Goal: Task Accomplishment & Management: Manage account settings

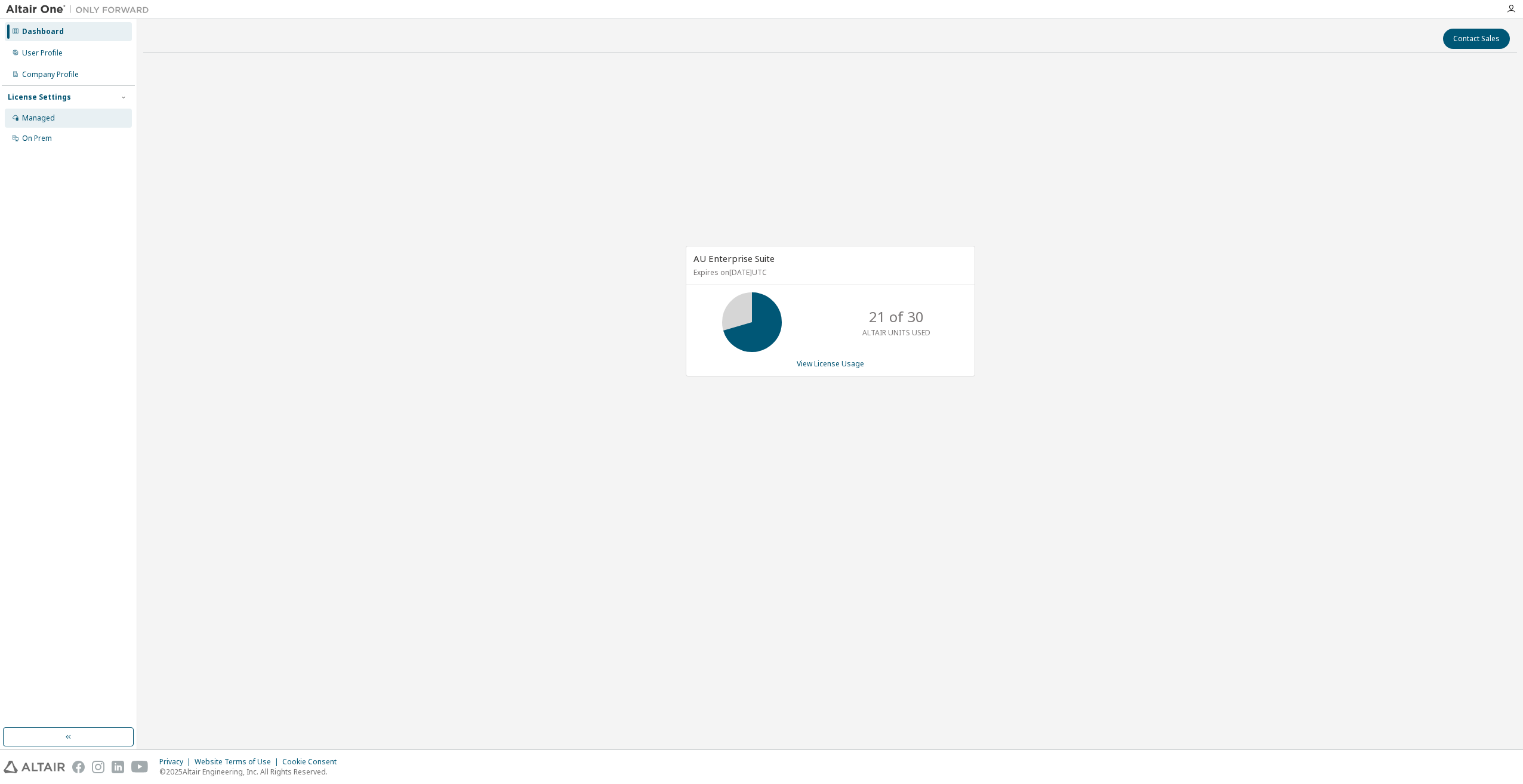
click at [81, 114] on div "Managed" at bounding box center [68, 118] width 127 height 19
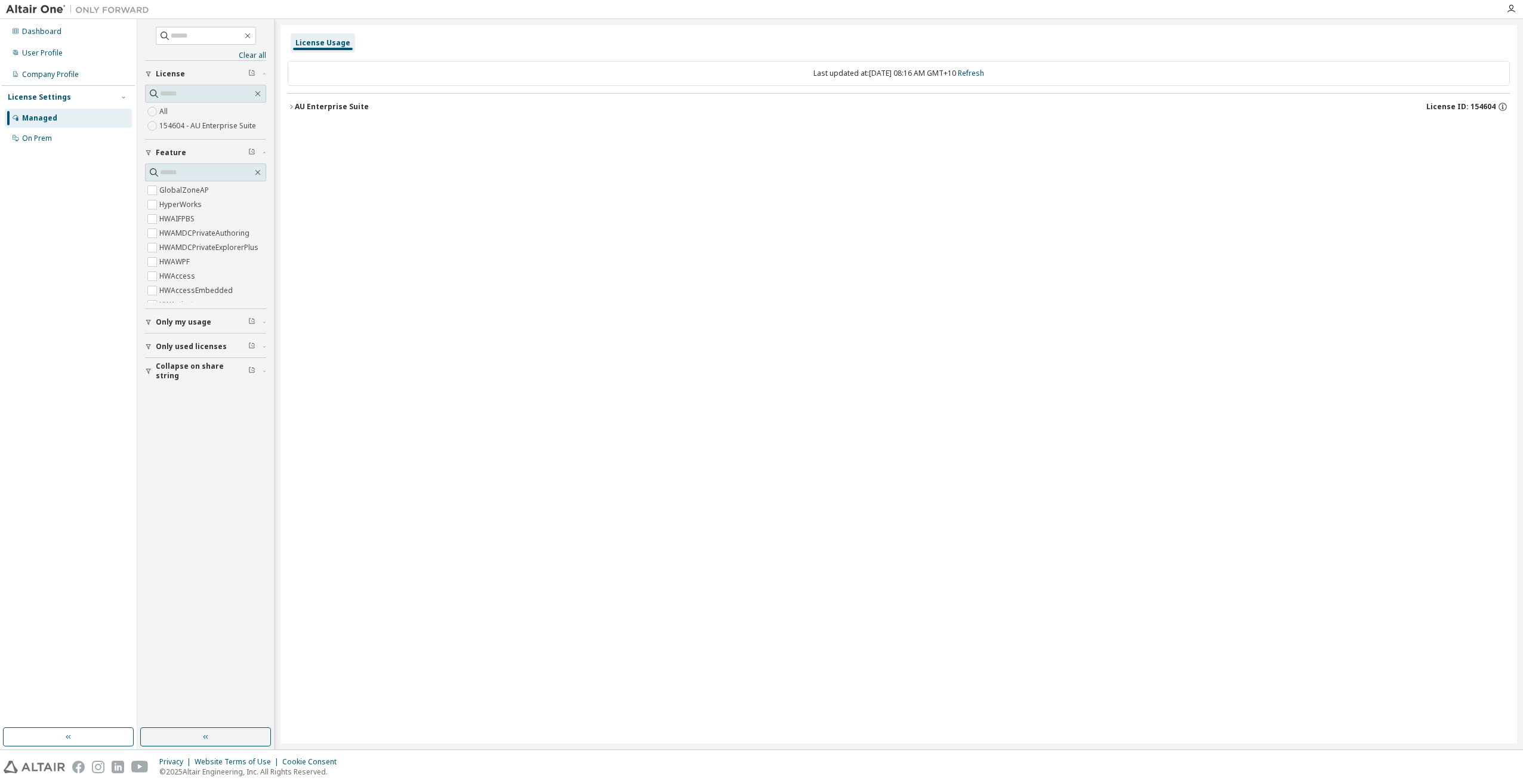
click at [328, 105] on div "AU Enterprise Suite" at bounding box center [332, 107] width 74 height 10
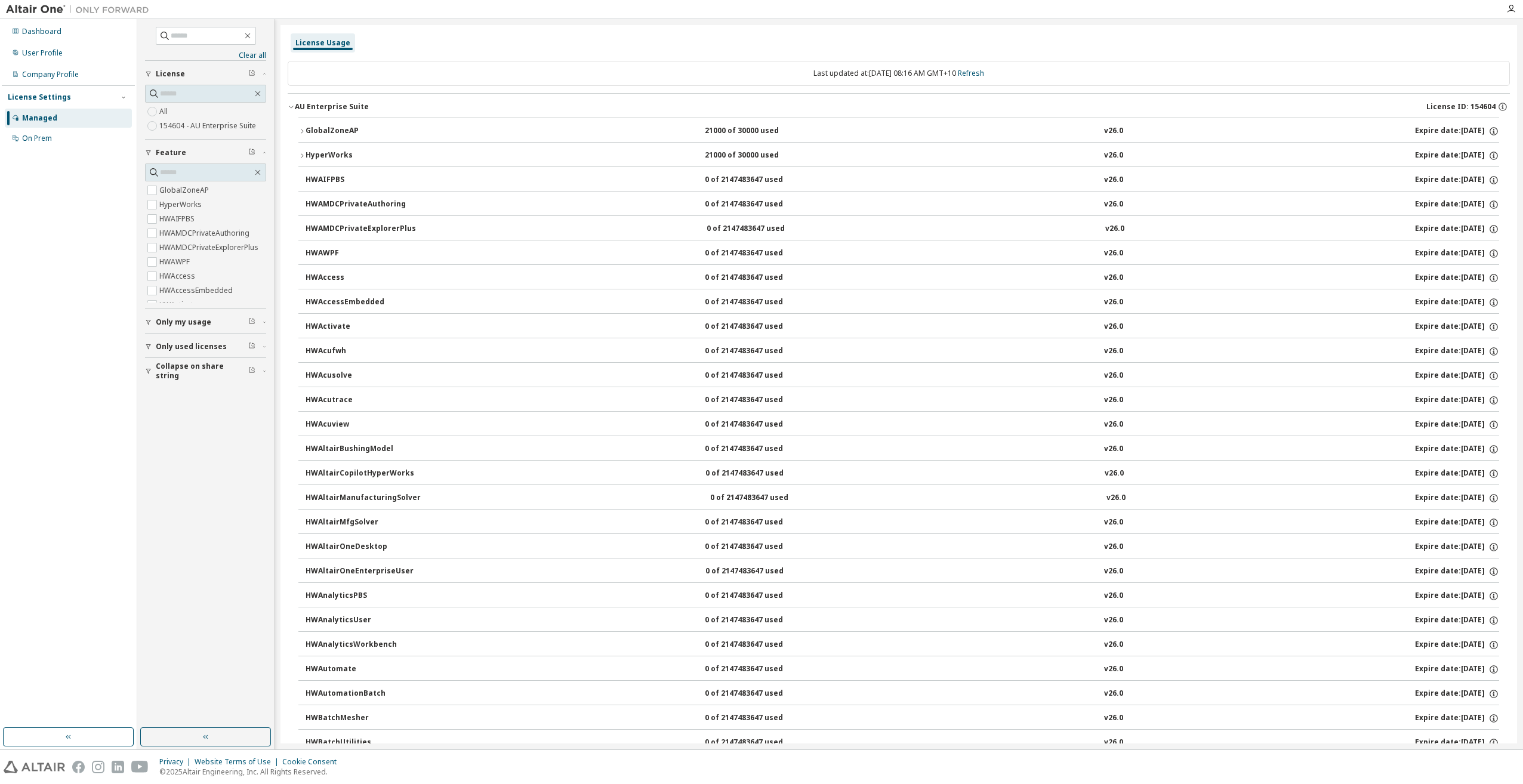
click at [341, 126] on div "GlobalZoneAP" at bounding box center [358, 130] width 107 height 10
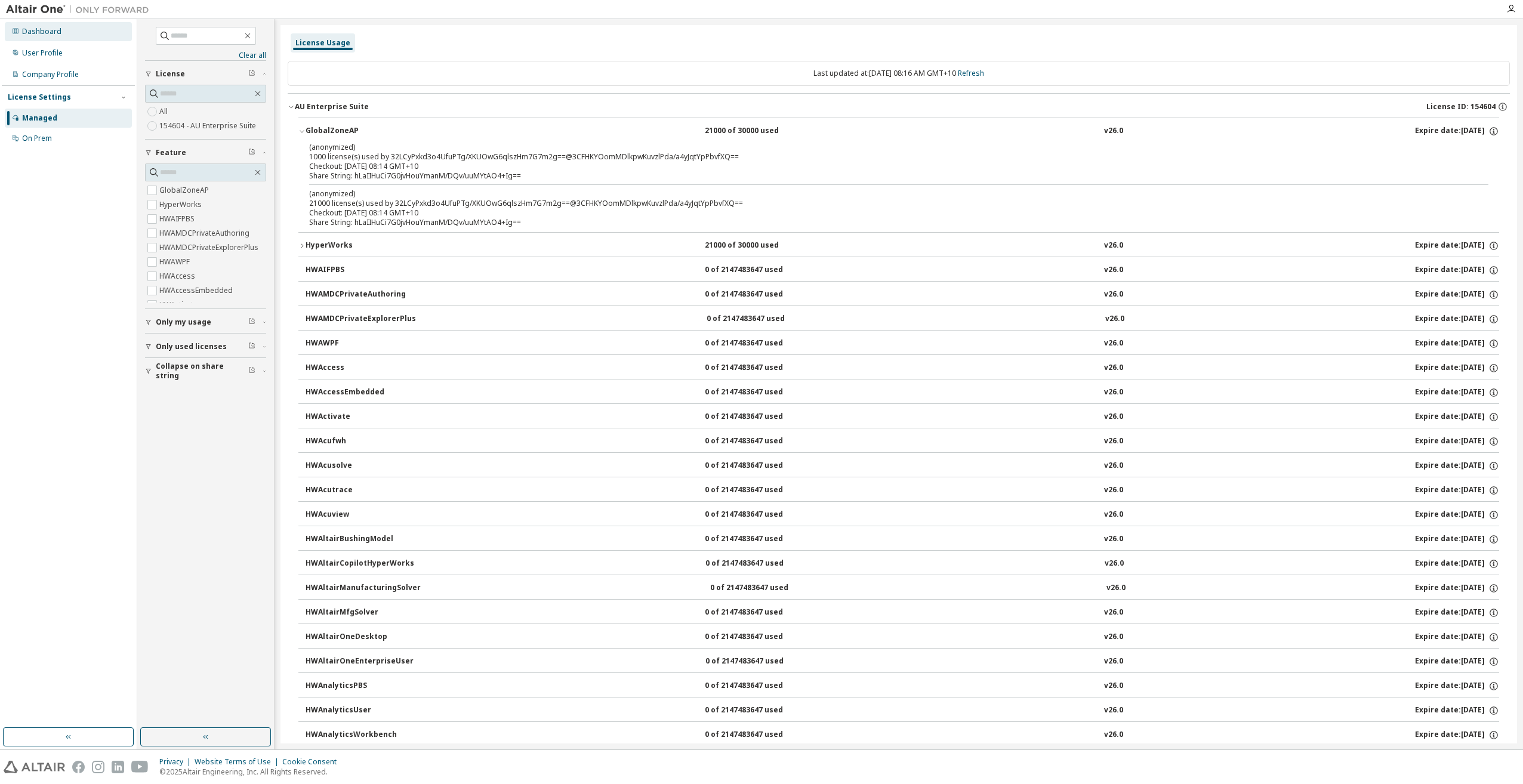
click at [40, 34] on div "Dashboard" at bounding box center [41, 31] width 39 height 10
